Goal: Entertainment & Leisure: Consume media (video, audio)

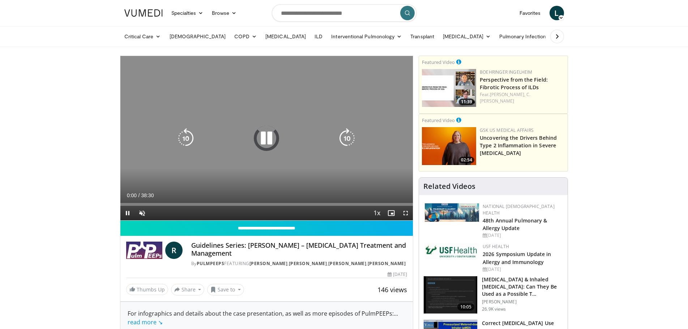
click at [264, 132] on icon "Video Player" at bounding box center [266, 138] width 20 height 20
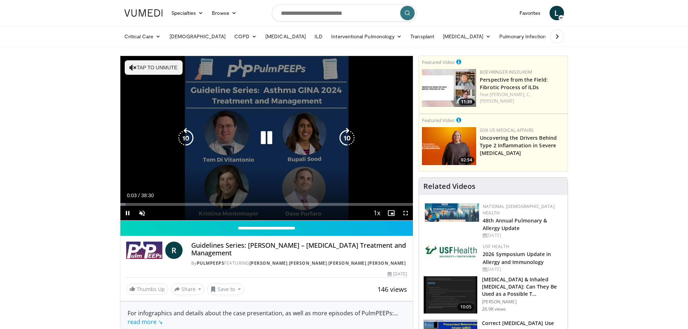
click at [264, 136] on icon "Video Player" at bounding box center [266, 138] width 20 height 20
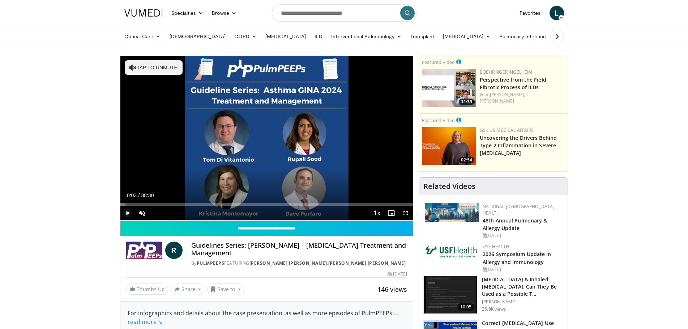
click at [127, 210] on span "Video Player" at bounding box center [127, 213] width 14 height 14
click at [141, 212] on span "Video Player" at bounding box center [142, 213] width 14 height 14
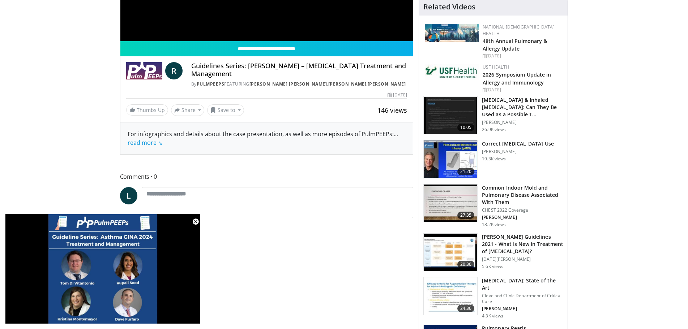
scroll to position [181, 0]
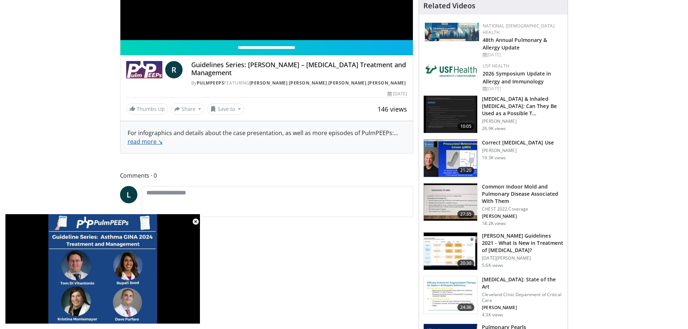
click at [137, 146] on link "read more ↘" at bounding box center [145, 142] width 35 height 8
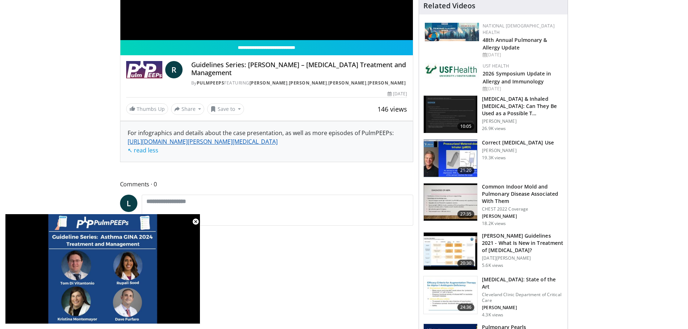
click at [146, 146] on link "[URL][DOMAIN_NAME][PERSON_NAME][MEDICAL_DATA]" at bounding box center [203, 142] width 150 height 8
